Goal: Information Seeking & Learning: Learn about a topic

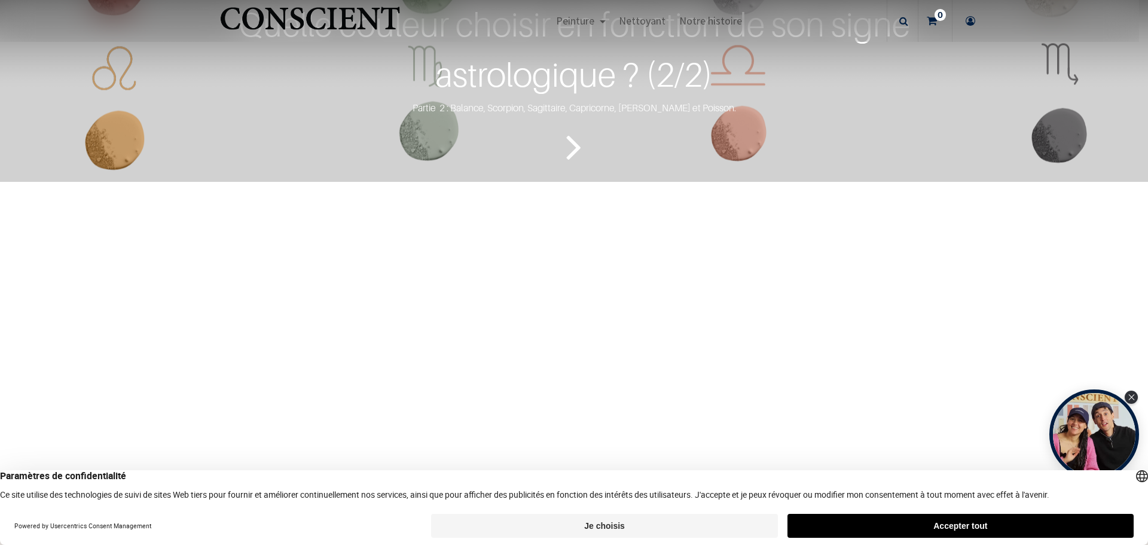
scroll to position [1794, 0]
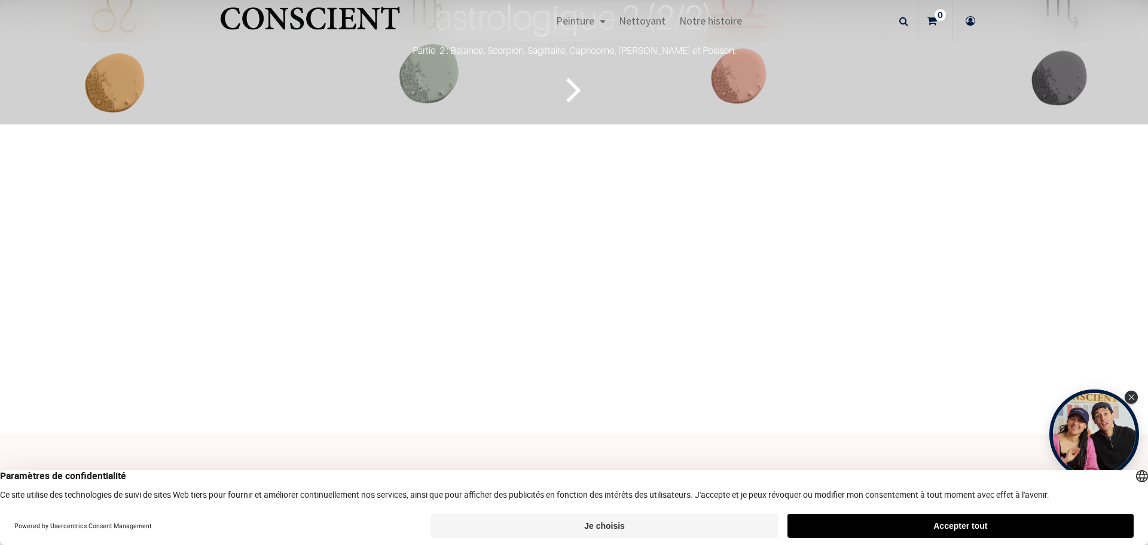
click at [568, 117] on icon "Lire la suite" at bounding box center [574, 89] width 16 height 56
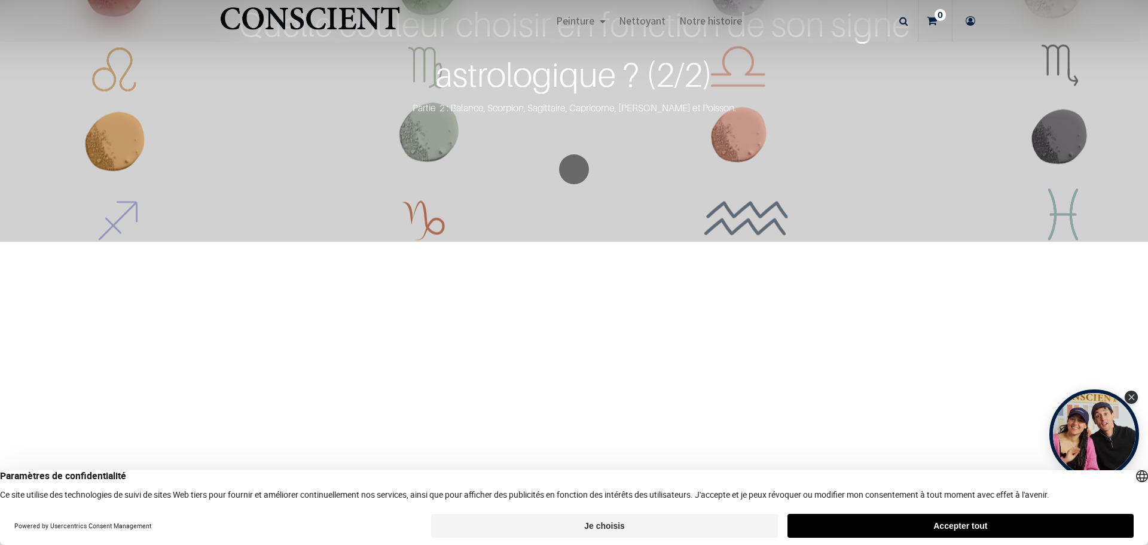
scroll to position [1854, 0]
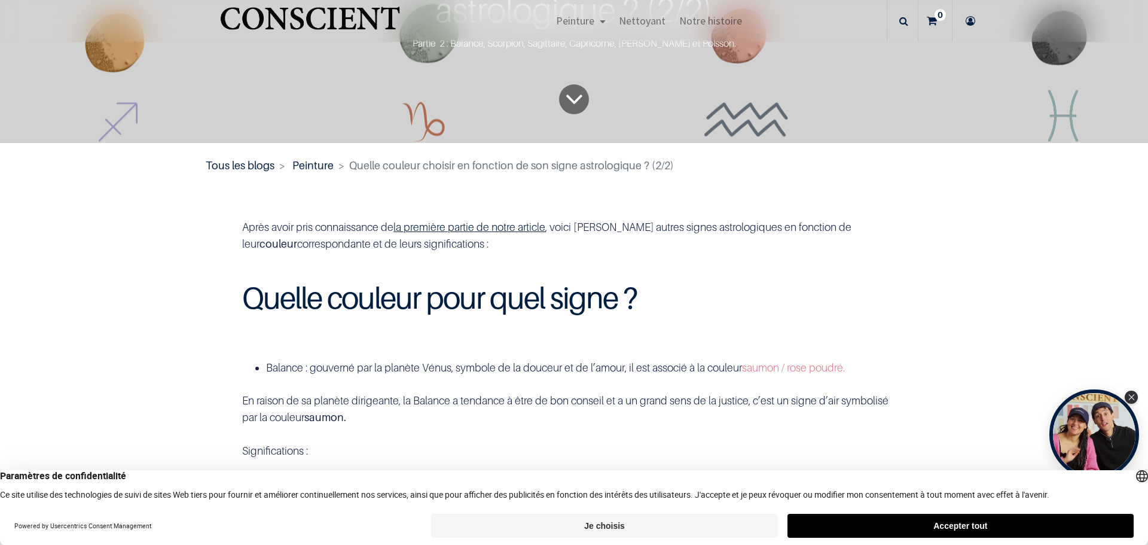
scroll to position [239, 0]
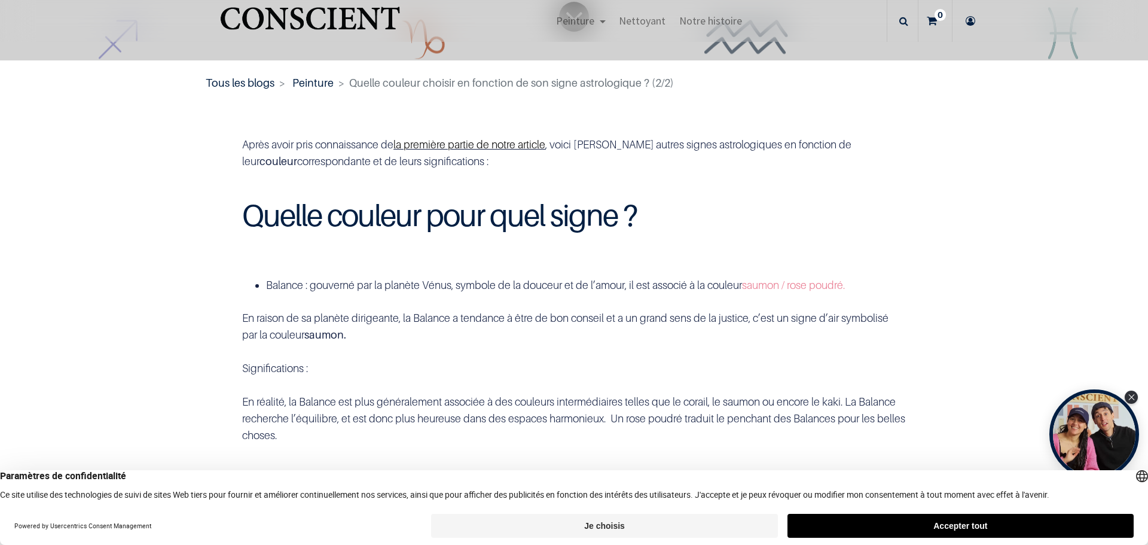
click at [481, 145] on link "la première partie de notre article" at bounding box center [469, 144] width 152 height 13
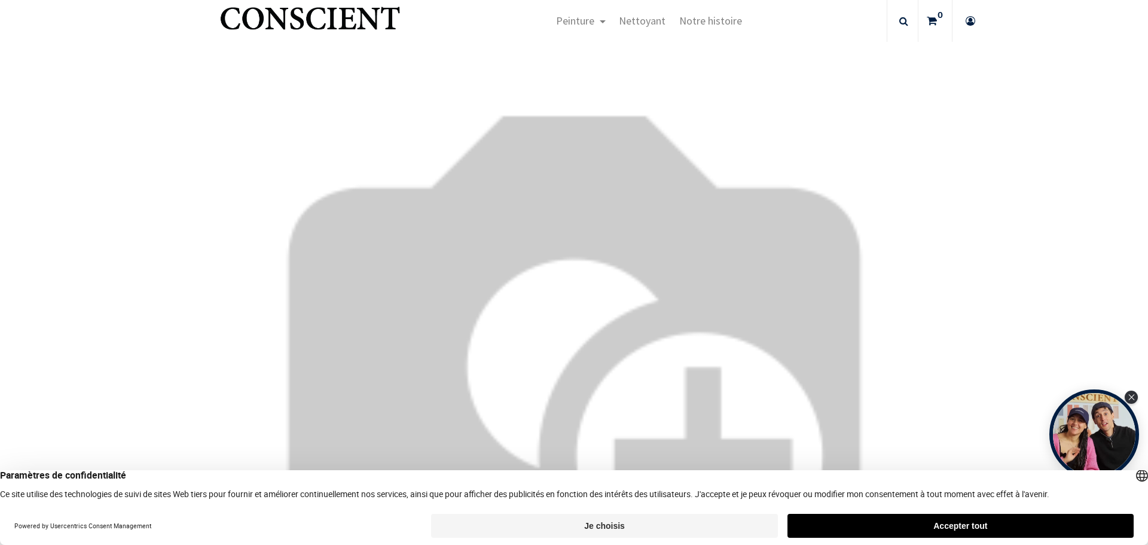
scroll to position [2512, 0]
